Goal: Find contact information: Find contact information

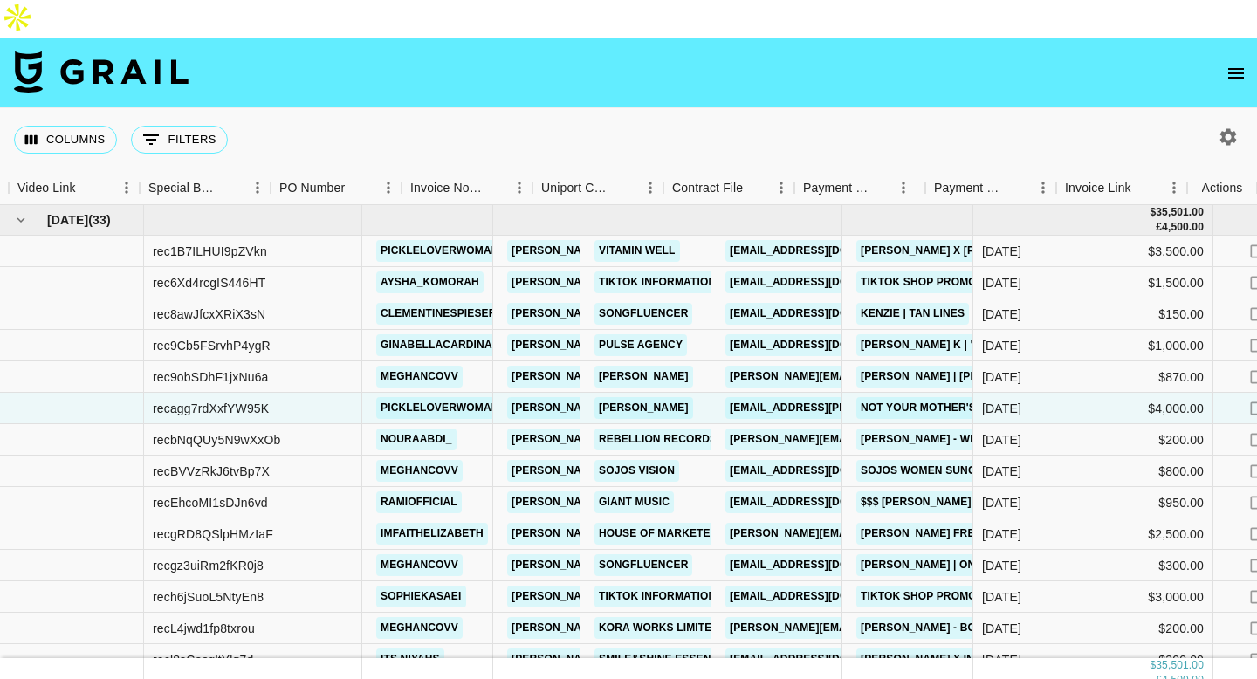
scroll to position [0, 1554]
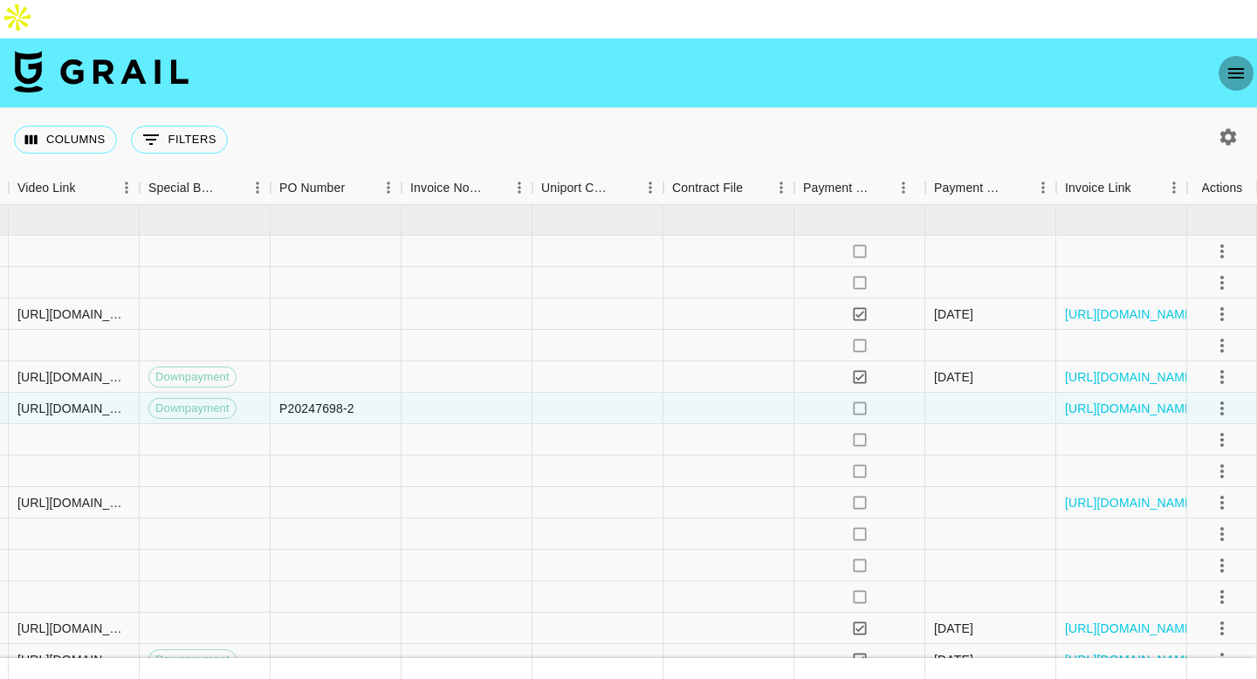
click at [1235, 63] on icon "open drawer" at bounding box center [1236, 73] width 21 height 21
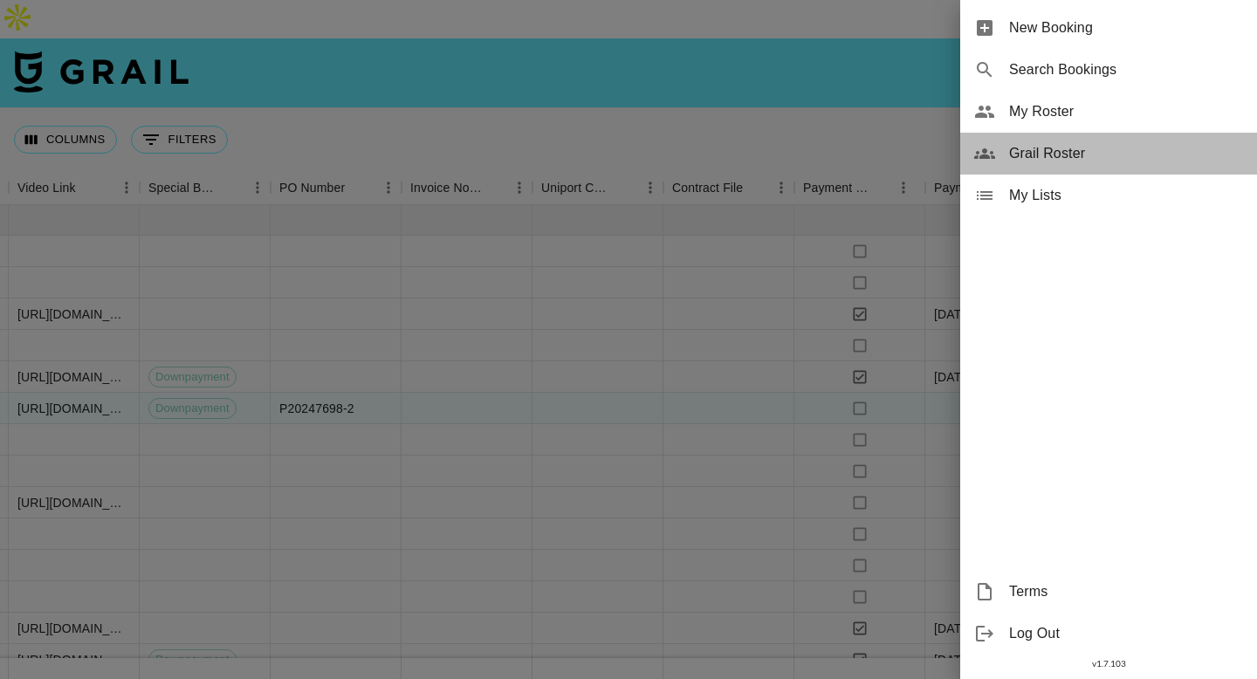
click at [1048, 153] on span "Grail Roster" at bounding box center [1126, 153] width 234 height 21
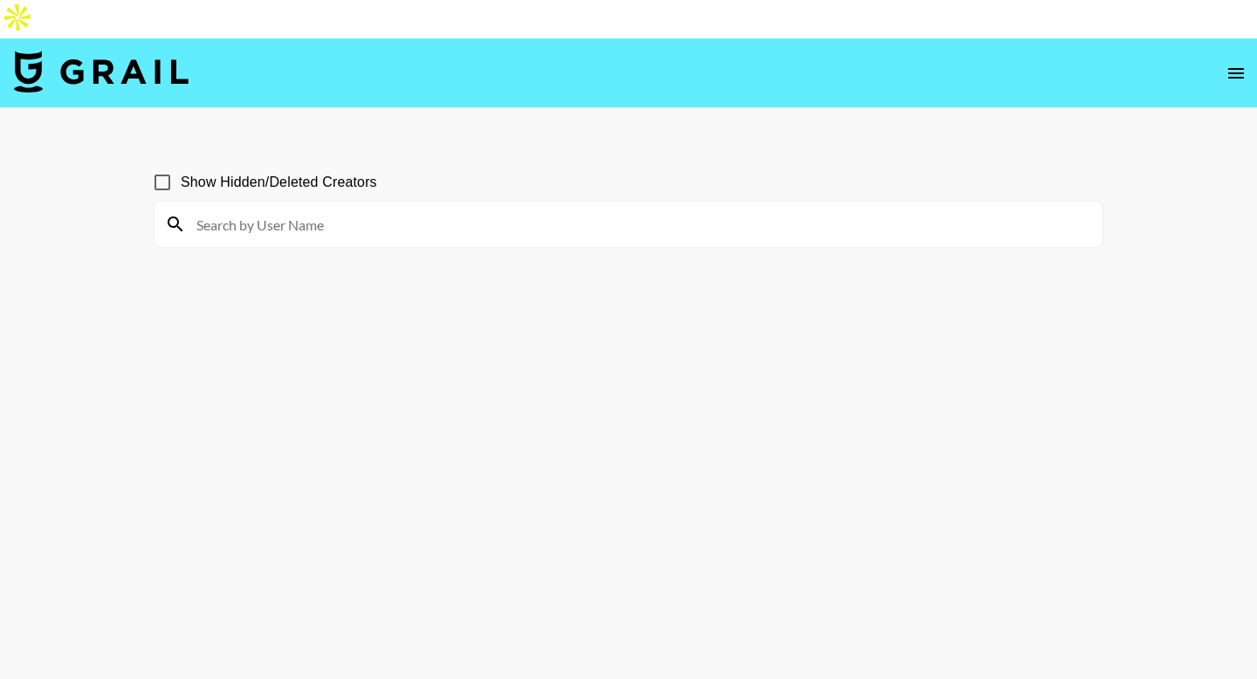
click at [386, 210] on input at bounding box center [639, 224] width 906 height 28
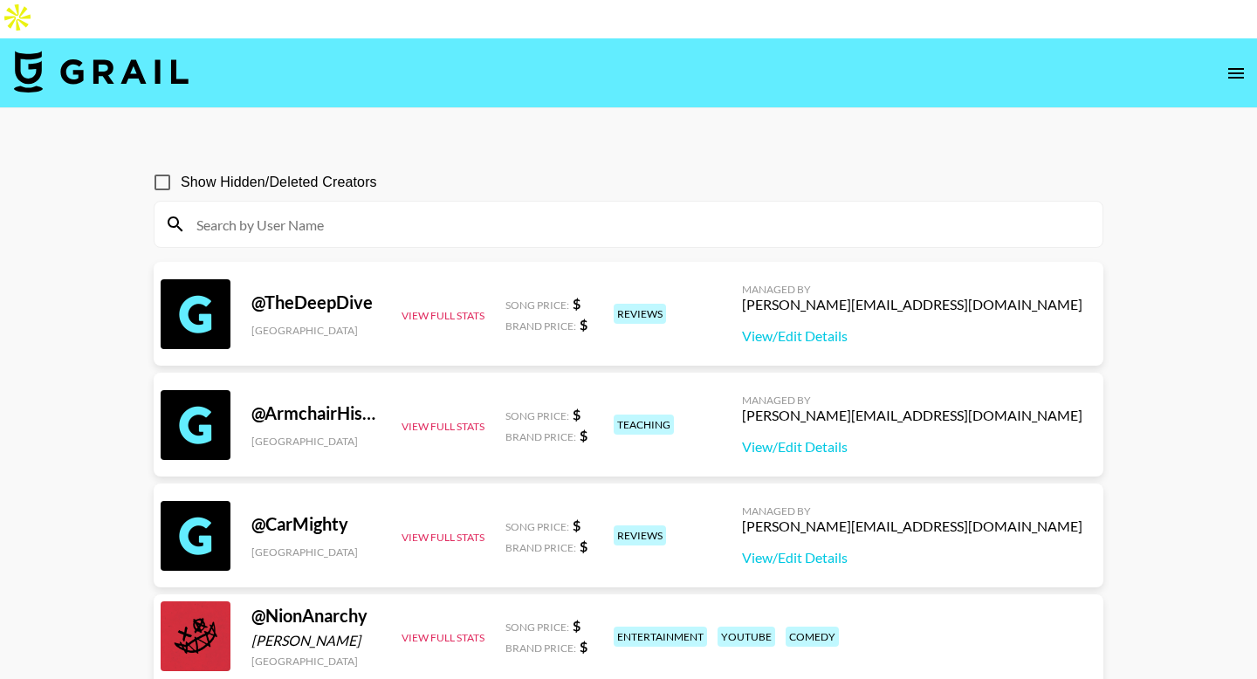
click at [386, 210] on input at bounding box center [639, 224] width 906 height 28
click at [255, 210] on input at bounding box center [639, 224] width 906 height 28
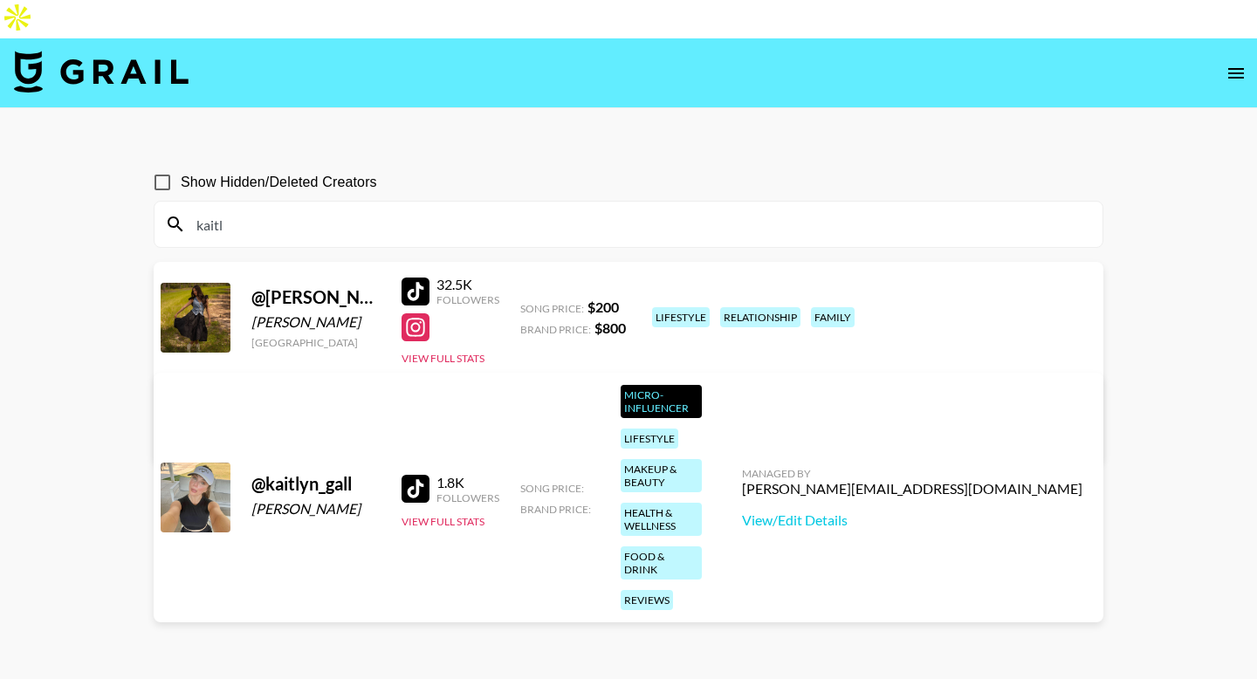
type input "kaitl"
click at [526, 393] on div "[EMAIL_ADDRESS][PERSON_NAME][DOMAIN_NAME]" at bounding box center [355, 401] width 341 height 17
copy div "[EMAIL_ADDRESS][PERSON_NAME][DOMAIN_NAME]"
